Goal: Task Accomplishment & Management: Use online tool/utility

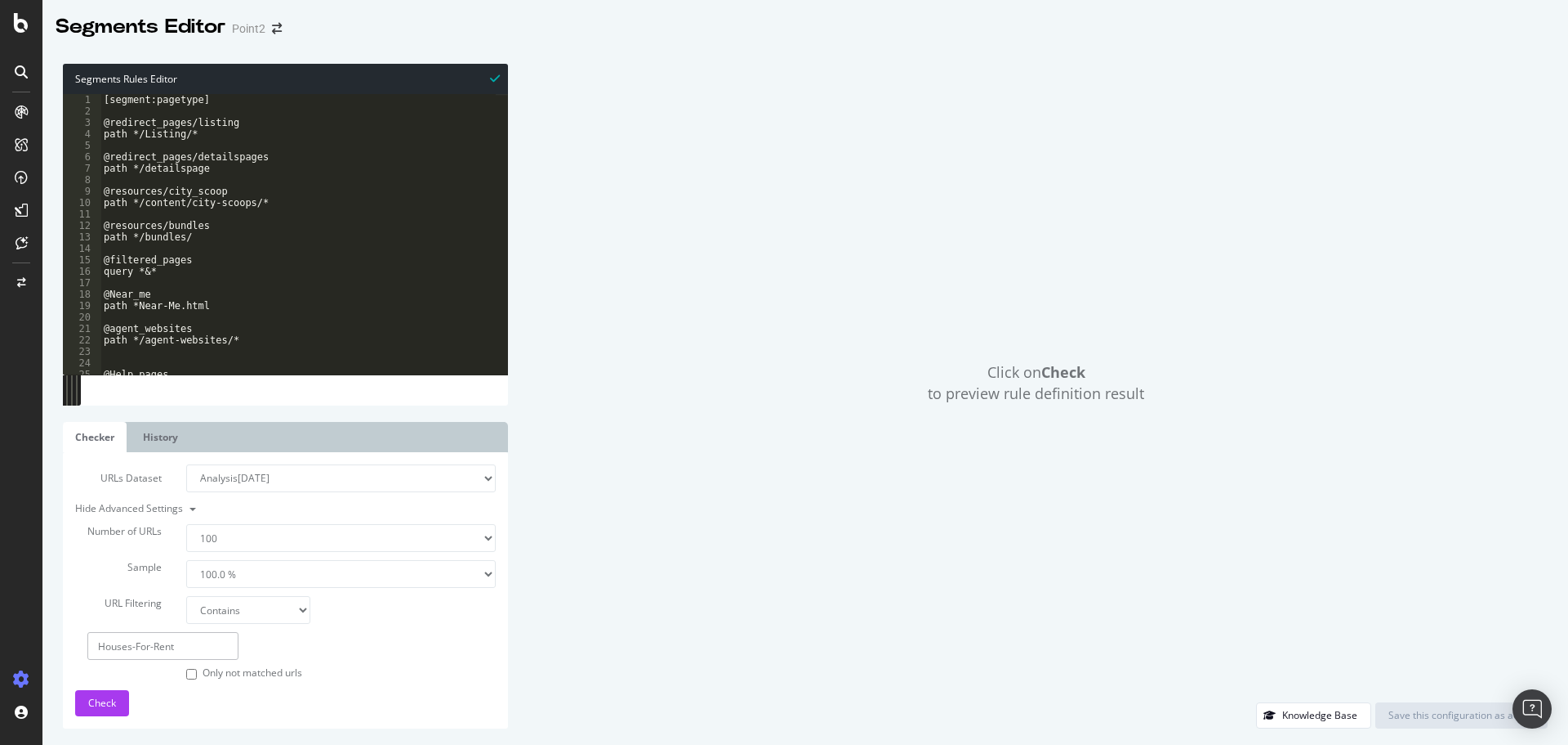
select select "100"
select select "contains"
click at [29, 74] on div at bounding box center [20, 72] width 26 height 26
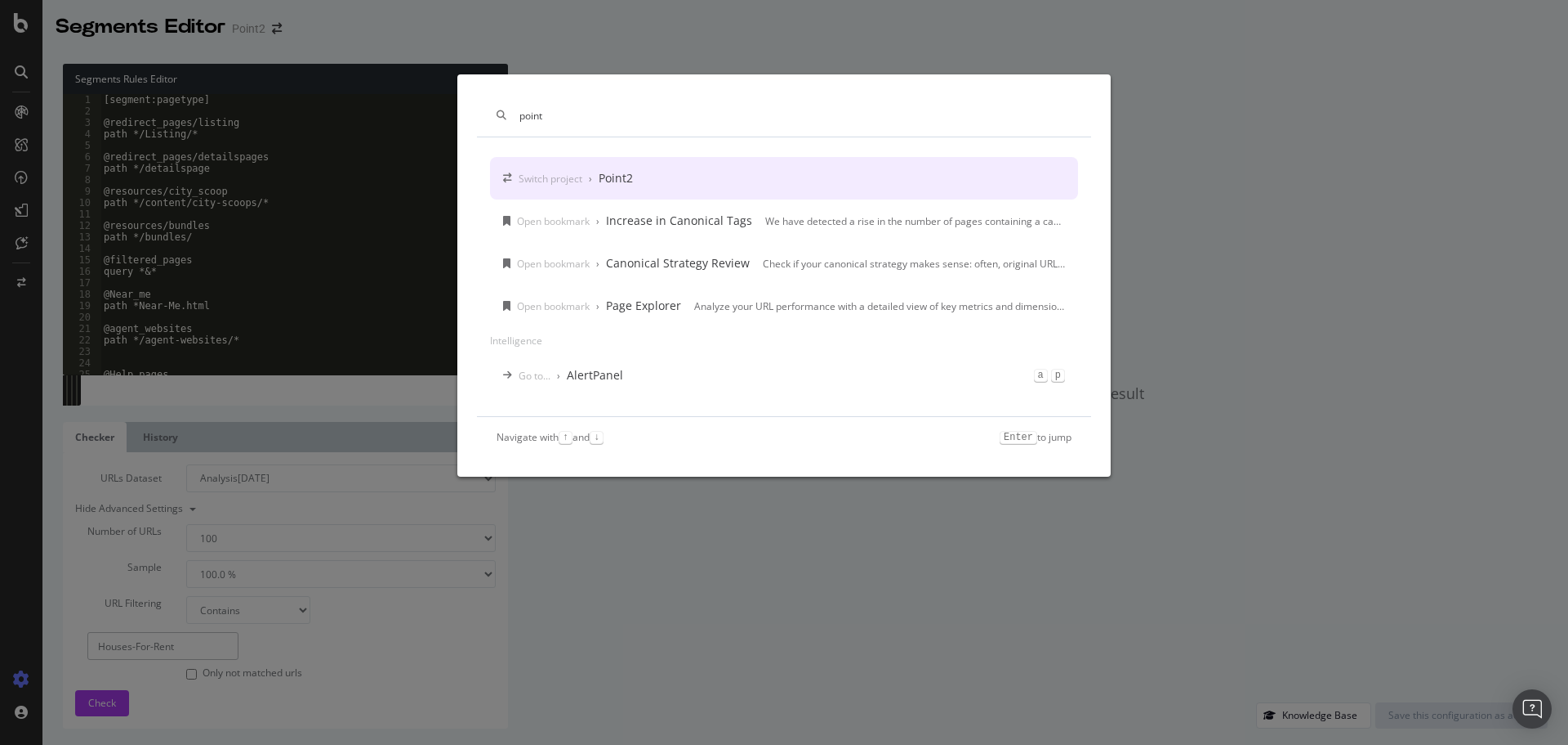
type input "point"
click at [681, 162] on div "Switch project › Point2" at bounding box center [784, 178] width 588 height 43
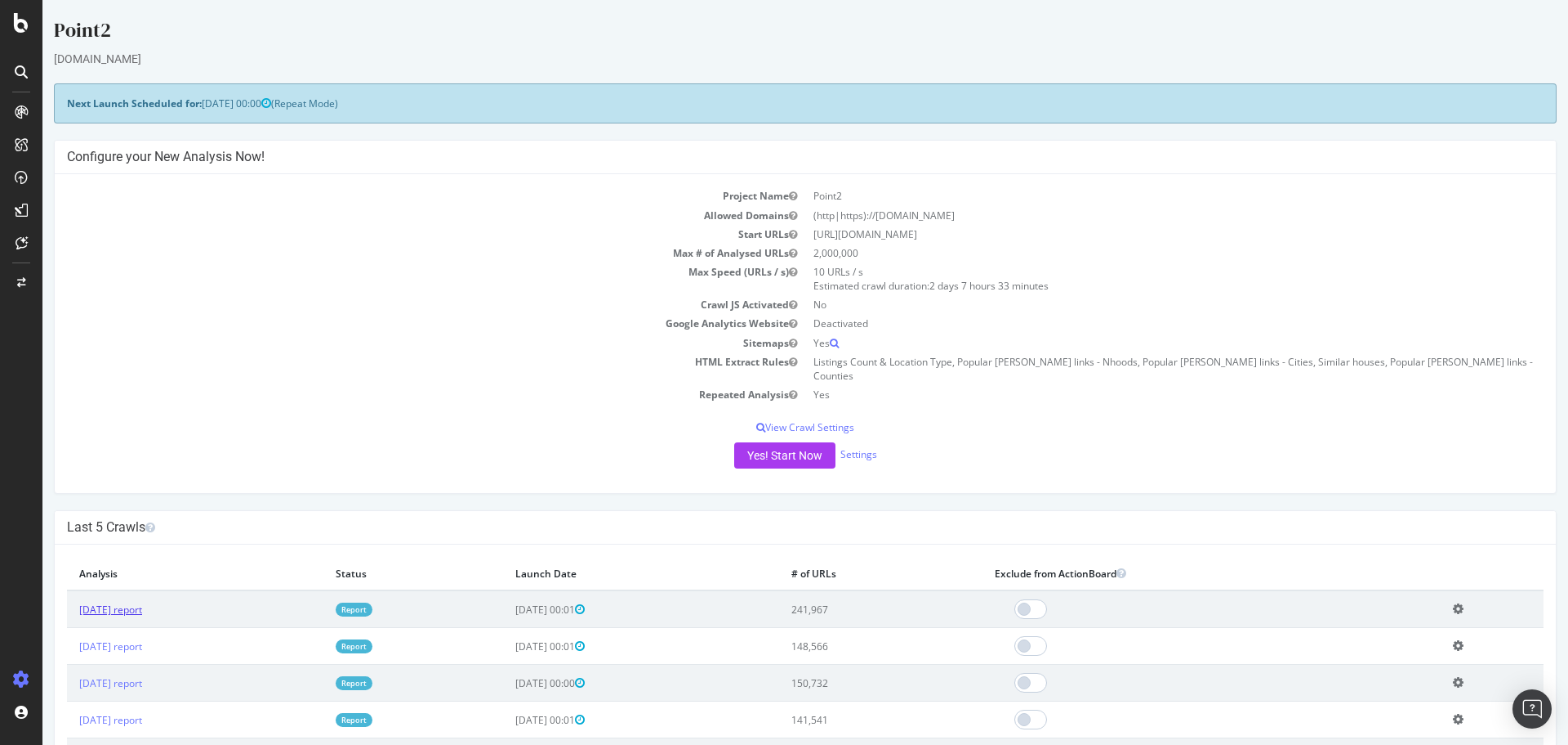
click at [130, 602] on link "[DATE] report" at bounding box center [111, 609] width 63 height 14
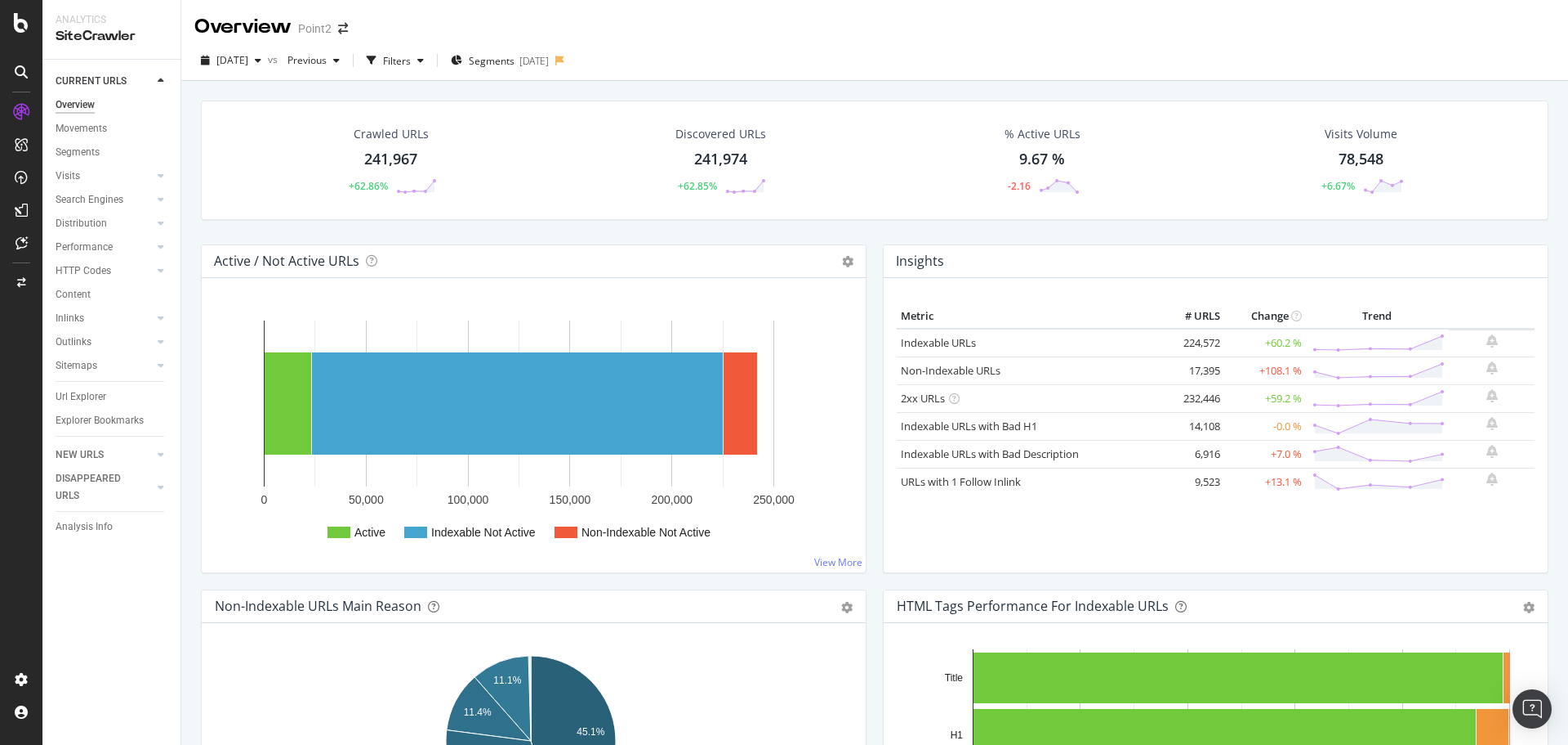
drag, startPoint x: 90, startPoint y: 400, endPoint x: 1556, endPoint y: 59, distance: 1505.1
click at [90, 400] on div "Url Explorer" at bounding box center [81, 397] width 51 height 18
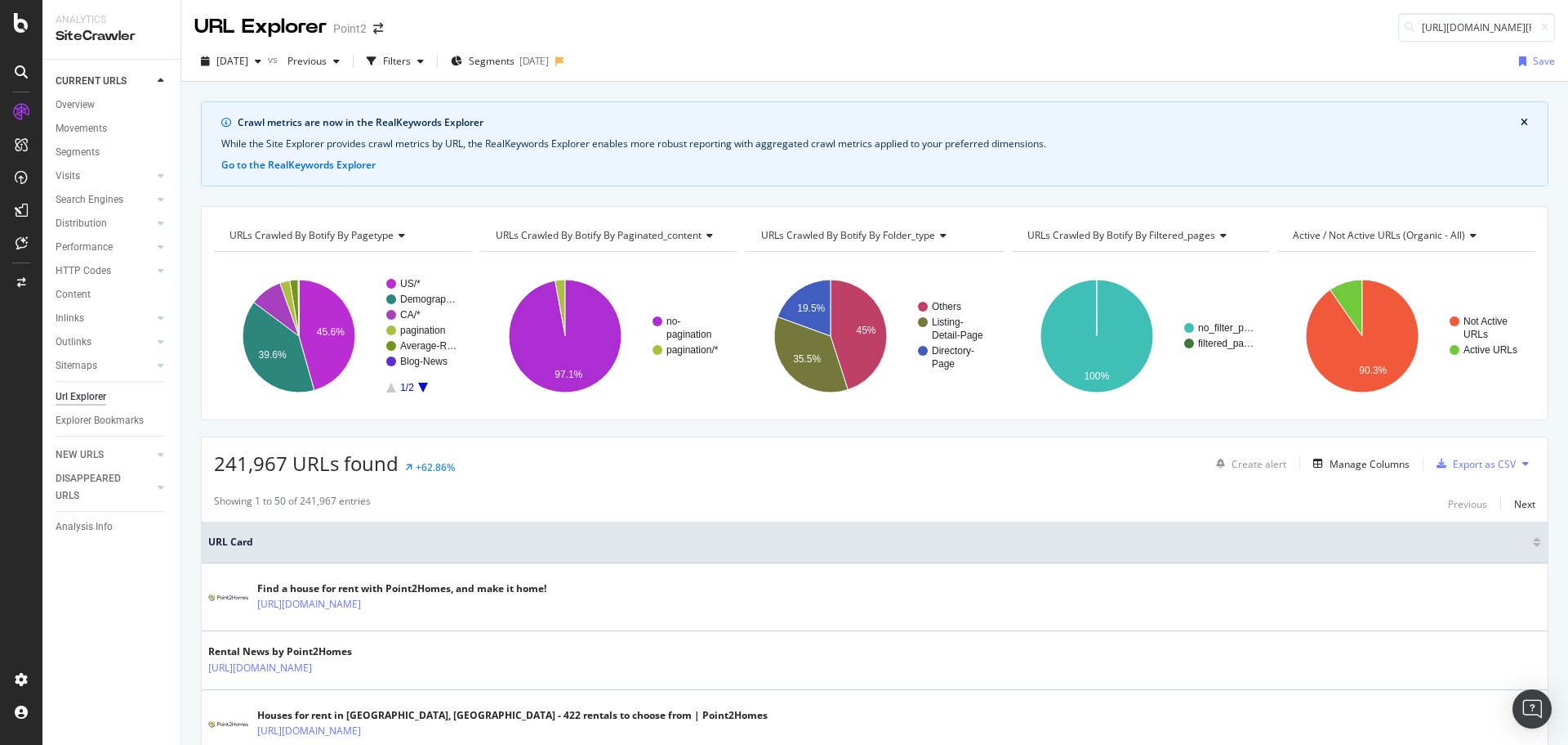
scroll to position [0, 259]
type input "[URL][DOMAIN_NAME][PERSON_NAME][PERSON_NAME]"
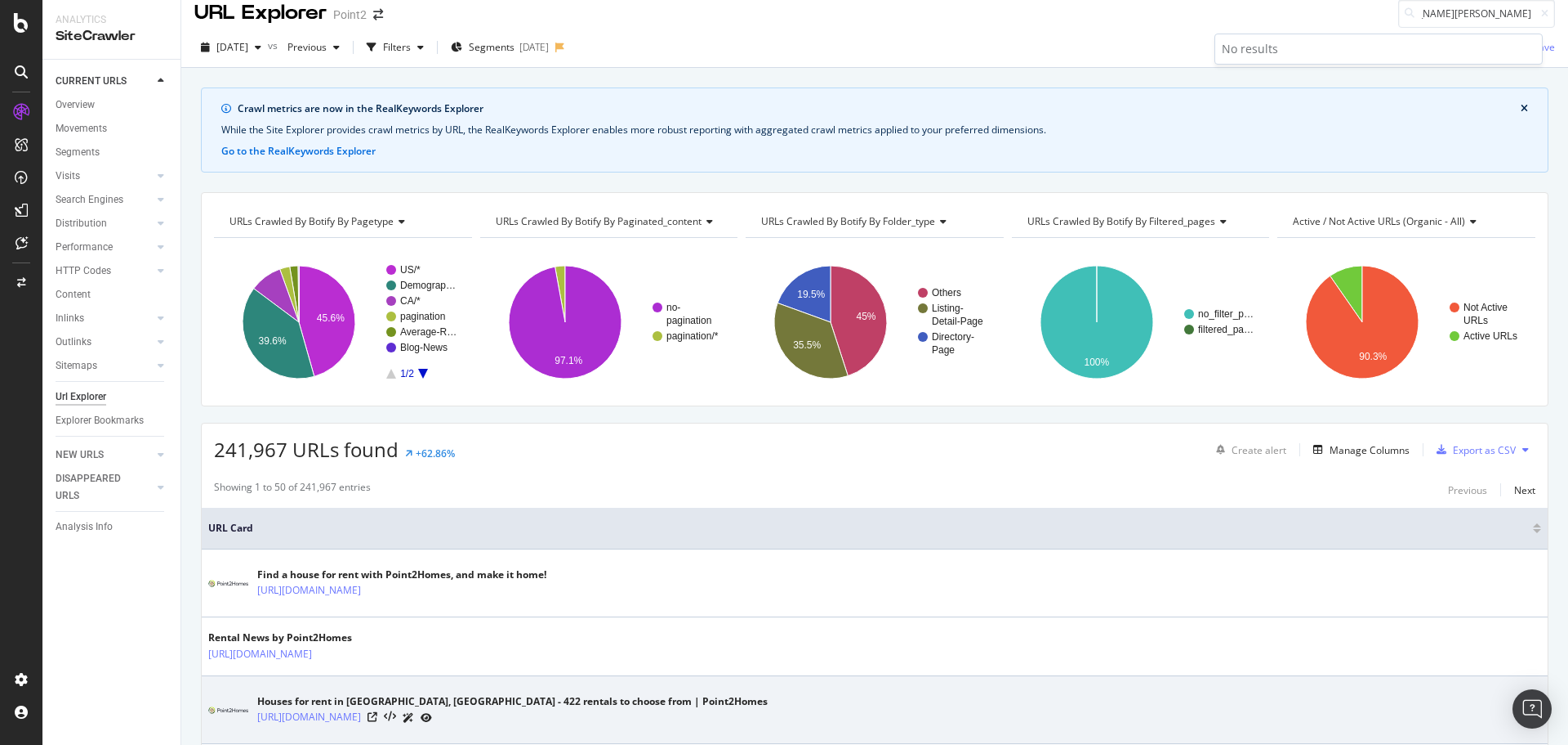
scroll to position [0, 0]
